Goal: Answer question/provide support

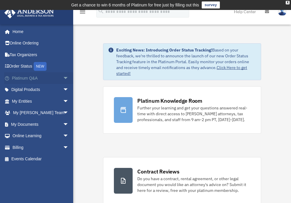
click at [63, 78] on span "arrow_drop_down" at bounding box center [69, 78] width 12 height 12
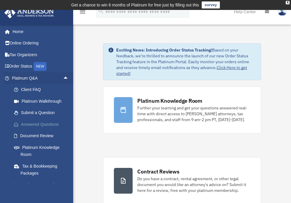
click at [48, 125] on link "Answered Questions" at bounding box center [42, 125] width 69 height 12
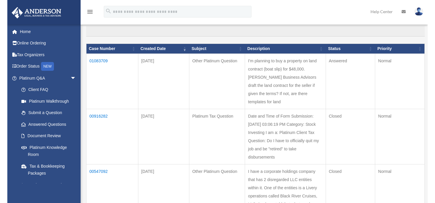
scroll to position [64, 0]
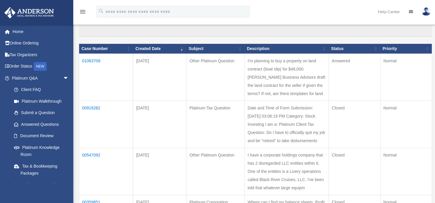
click at [89, 59] on td "01083709" at bounding box center [106, 77] width 54 height 47
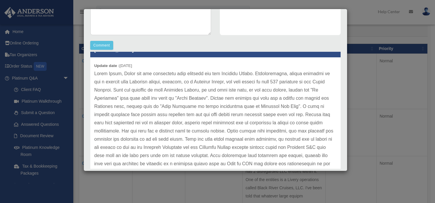
scroll to position [10, 0]
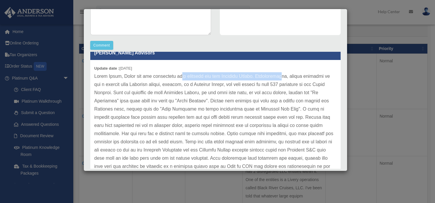
drag, startPoint x: 179, startPoint y: 77, endPoint x: 278, endPoint y: 73, distance: 99.2
click at [278, 73] on p at bounding box center [215, 158] width 242 height 172
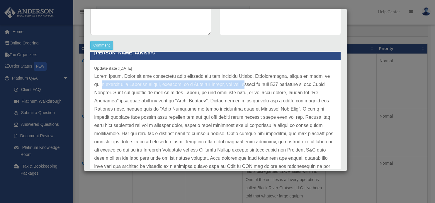
drag, startPoint x: 103, startPoint y: 83, endPoint x: 259, endPoint y: 85, distance: 156.0
click at [259, 85] on p at bounding box center [215, 158] width 242 height 172
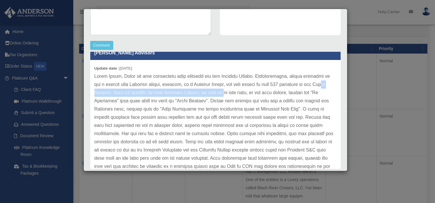
drag, startPoint x: 111, startPoint y: 93, endPoint x: 244, endPoint y: 90, distance: 133.1
click at [244, 90] on p at bounding box center [215, 158] width 242 height 172
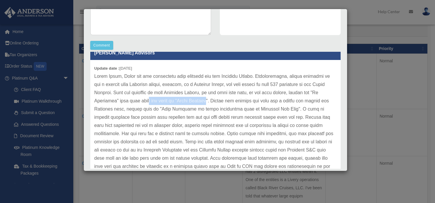
drag, startPoint x: 170, startPoint y: 99, endPoint x: 230, endPoint y: 101, distance: 59.8
click at [230, 101] on p at bounding box center [215, 158] width 242 height 172
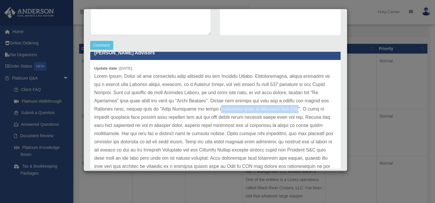
drag, startPoint x: 232, startPoint y: 107, endPoint x: 307, endPoint y: 107, distance: 74.8
click at [296, 107] on p at bounding box center [215, 158] width 242 height 172
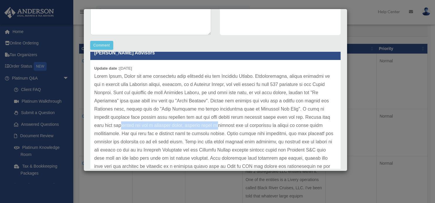
drag, startPoint x: 133, startPoint y: 125, endPoint x: 238, endPoint y: 127, distance: 105.9
click at [238, 127] on p at bounding box center [215, 158] width 242 height 172
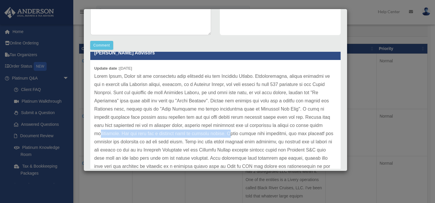
drag, startPoint x: 122, startPoint y: 131, endPoint x: 252, endPoint y: 130, distance: 129.9
click at [256, 131] on p at bounding box center [215, 158] width 242 height 172
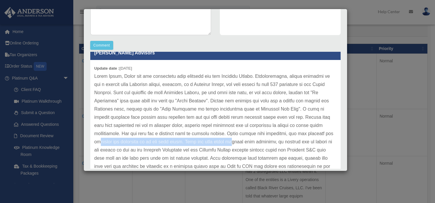
drag, startPoint x: 135, startPoint y: 141, endPoint x: 271, endPoint y: 142, distance: 135.1
click at [271, 142] on p at bounding box center [215, 158] width 242 height 172
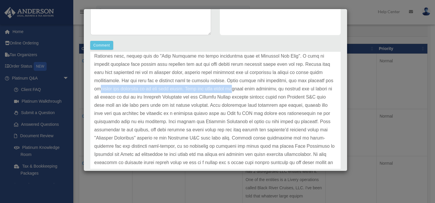
scroll to position [69, 0]
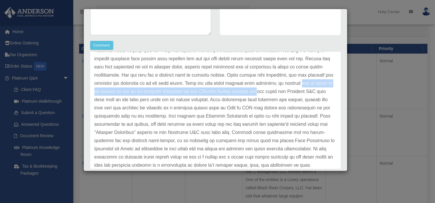
drag, startPoint x: 114, startPoint y: 92, endPoint x: 316, endPoint y: 92, distance: 202.3
click at [296, 92] on p at bounding box center [215, 100] width 242 height 172
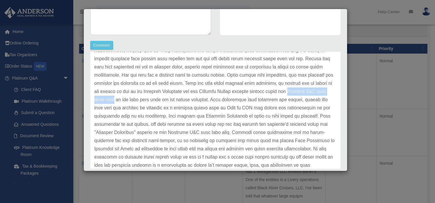
drag, startPoint x: 117, startPoint y: 98, endPoint x: 181, endPoint y: 98, distance: 64.2
click at [181, 98] on p at bounding box center [215, 100] width 242 height 172
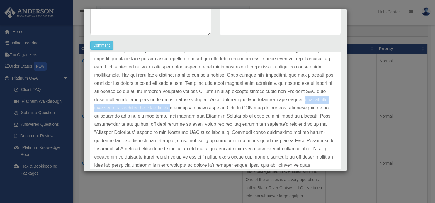
drag, startPoint x: 138, startPoint y: 108, endPoint x: 247, endPoint y: 107, distance: 108.5
click at [247, 107] on p at bounding box center [215, 100] width 242 height 172
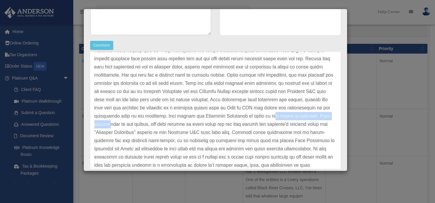
drag, startPoint x: 120, startPoint y: 125, endPoint x: 192, endPoint y: 123, distance: 71.9
click at [192, 123] on p at bounding box center [215, 100] width 242 height 172
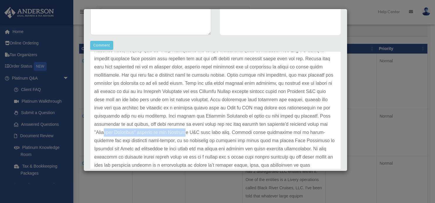
drag, startPoint x: 192, startPoint y: 130, endPoint x: 271, endPoint y: 131, distance: 78.9
click at [271, 131] on p at bounding box center [215, 100] width 242 height 172
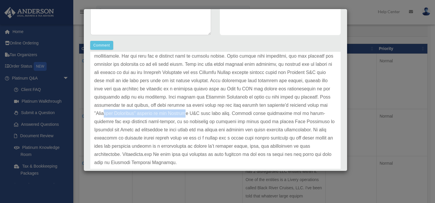
scroll to position [98, 0]
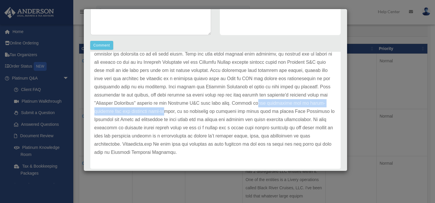
drag, startPoint x: 118, startPoint y: 110, endPoint x: 237, endPoint y: 114, distance: 120.0
click at [242, 113] on p at bounding box center [215, 70] width 242 height 172
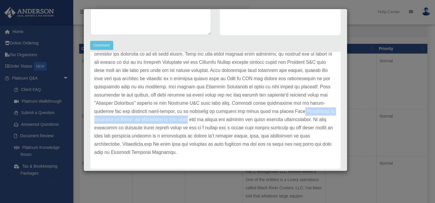
drag, startPoint x: 148, startPoint y: 121, endPoint x: 269, endPoint y: 119, distance: 120.5
click at [269, 119] on p at bounding box center [215, 70] width 242 height 172
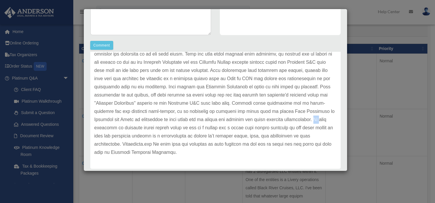
drag, startPoint x: 169, startPoint y: 127, endPoint x: 162, endPoint y: 129, distance: 6.8
click at [162, 129] on p at bounding box center [215, 70] width 242 height 172
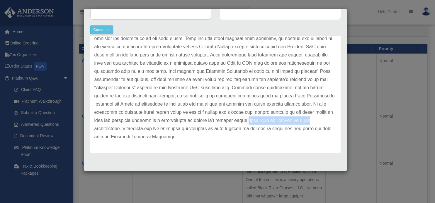
drag, startPoint x: 109, startPoint y: 125, endPoint x: 165, endPoint y: 128, distance: 55.8
click at [165, 128] on p at bounding box center [215, 55] width 242 height 172
drag, startPoint x: 189, startPoint y: 130, endPoint x: 205, endPoint y: 131, distance: 15.3
click at [205, 131] on p at bounding box center [215, 55] width 242 height 172
drag, startPoint x: 230, startPoint y: 131, endPoint x: 228, endPoint y: 136, distance: 5.8
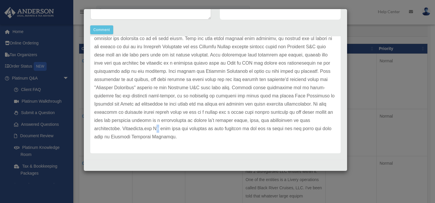
click at [232, 131] on p at bounding box center [215, 55] width 242 height 172
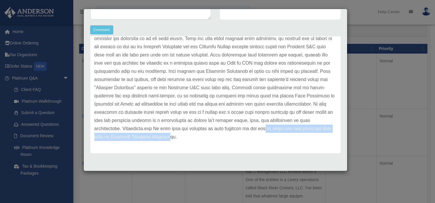
drag, startPoint x: 112, startPoint y: 137, endPoint x: 248, endPoint y: 137, distance: 136.3
click at [248, 137] on p at bounding box center [215, 55] width 242 height 172
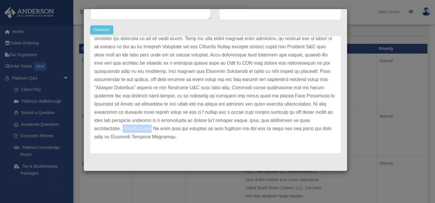
drag, startPoint x: 192, startPoint y: 128, endPoint x: 221, endPoint y: 132, distance: 29.6
click at [221, 132] on p at bounding box center [215, 55] width 242 height 172
copy p "Martindale.com"
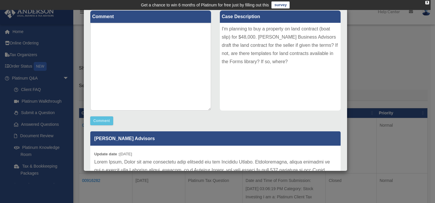
scroll to position [0, 0]
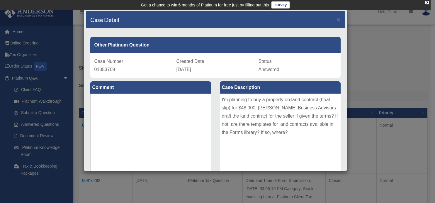
click at [296, 22] on div "Case Detail ×" at bounding box center [215, 19] width 259 height 17
click at [296, 20] on span "×" at bounding box center [339, 19] width 4 height 7
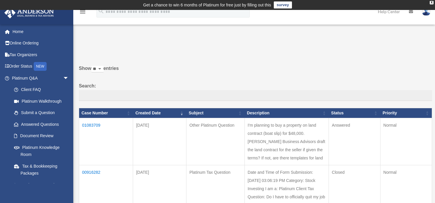
click at [176, 76] on label "Show ** ** ** *** entries" at bounding box center [255, 71] width 353 height 14
click at [103, 73] on select "** ** ** ***" at bounding box center [97, 69] width 12 height 7
